Goal: Task Accomplishment & Management: Manage account settings

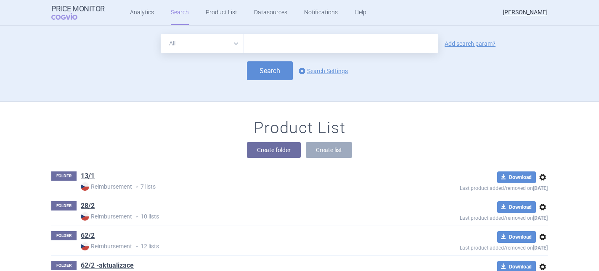
click at [259, 41] on input "text" at bounding box center [341, 43] width 194 height 19
paste input "luspatercept"
type input "luspatercept"
click at [256, 68] on button "Search" at bounding box center [270, 70] width 46 height 19
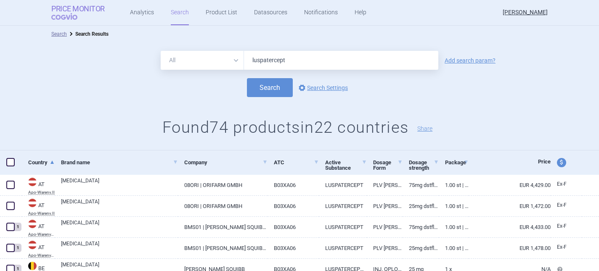
click at [59, 8] on strong "Price Monitor" at bounding box center [77, 9] width 53 height 8
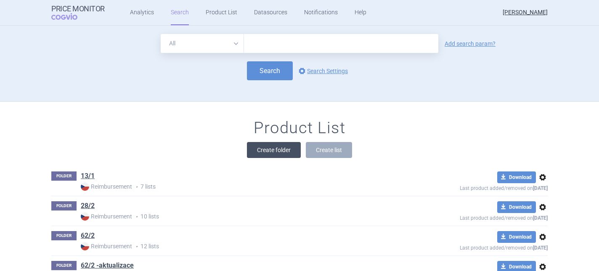
click at [281, 149] on button "Create folder" at bounding box center [274, 150] width 54 height 16
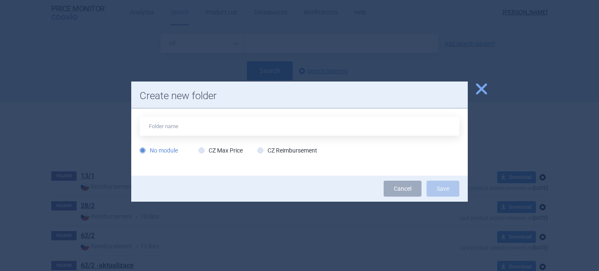
click at [193, 123] on input "text" at bounding box center [300, 126] width 320 height 19
type input "[MEDICAL_DATA] - UHR"
click at [265, 148] on label "CZ Reimbursement" at bounding box center [287, 150] width 60 height 8
click at [265, 148] on input "CZ Reimbursement" at bounding box center [262, 151] width 8 height 8
radio input "true"
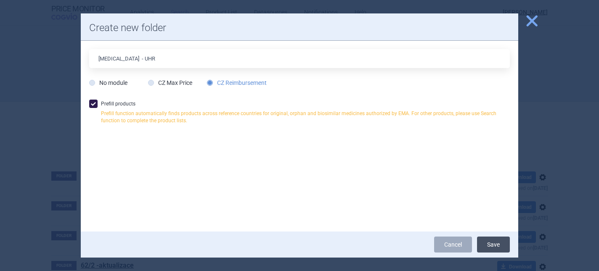
click at [500, 245] on button "Save" at bounding box center [493, 245] width 33 height 16
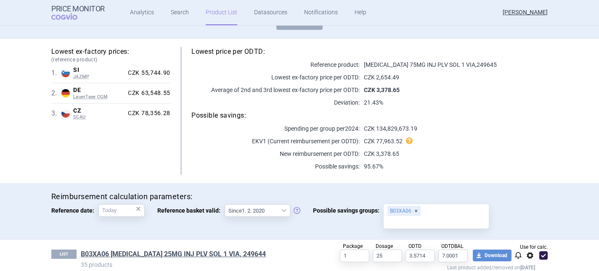
scroll to position [126, 0]
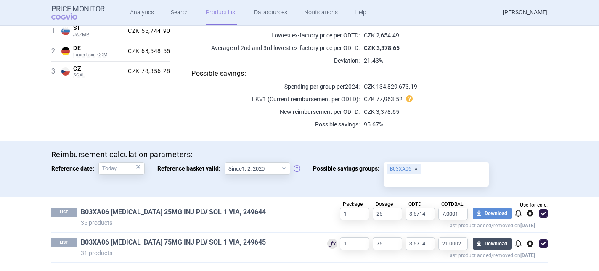
click at [484, 244] on button "download Download" at bounding box center [492, 244] width 39 height 12
select select "EUR"
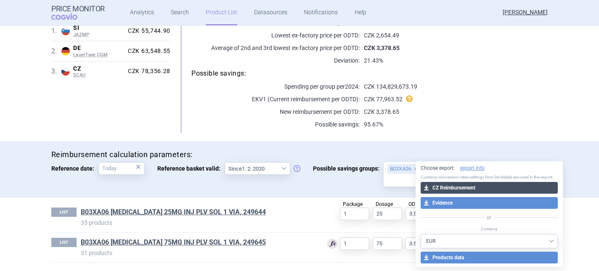
click at [460, 185] on button "download CZ Reimbursement" at bounding box center [490, 188] width 138 height 12
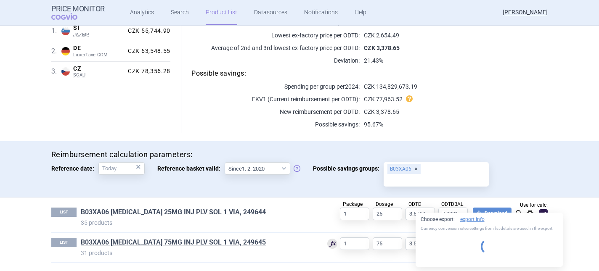
select select "EUR"
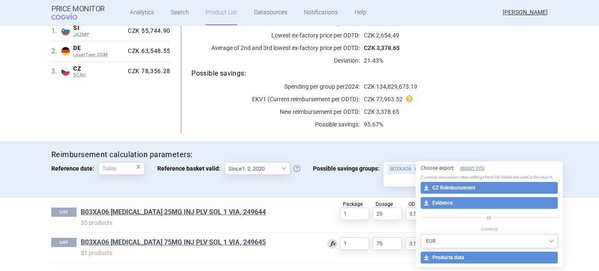
click at [569, 95] on section "Product List [MEDICAL_DATA] - UHR Reimbursement Last product added/removed on […" at bounding box center [299, 149] width 599 height 246
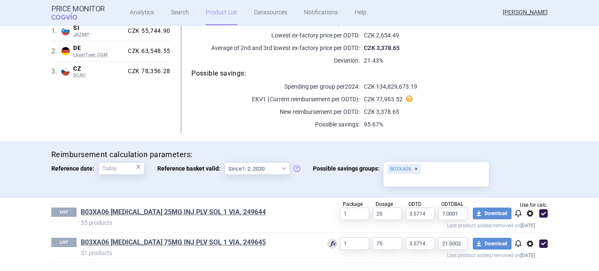
click at [421, 61] on p "21.43%" at bounding box center [454, 60] width 188 height 8
